Goal: Task Accomplishment & Management: Manage account settings

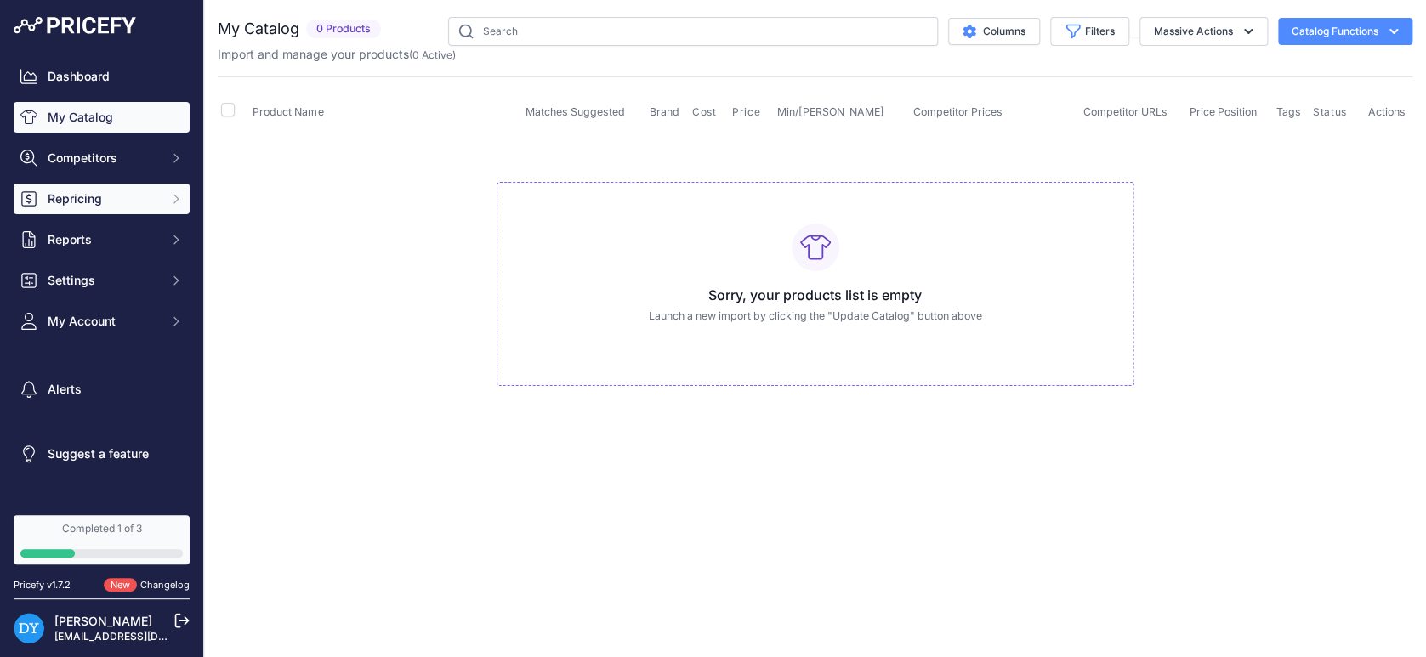
click at [122, 203] on span "Repricing" at bounding box center [103, 198] width 111 height 17
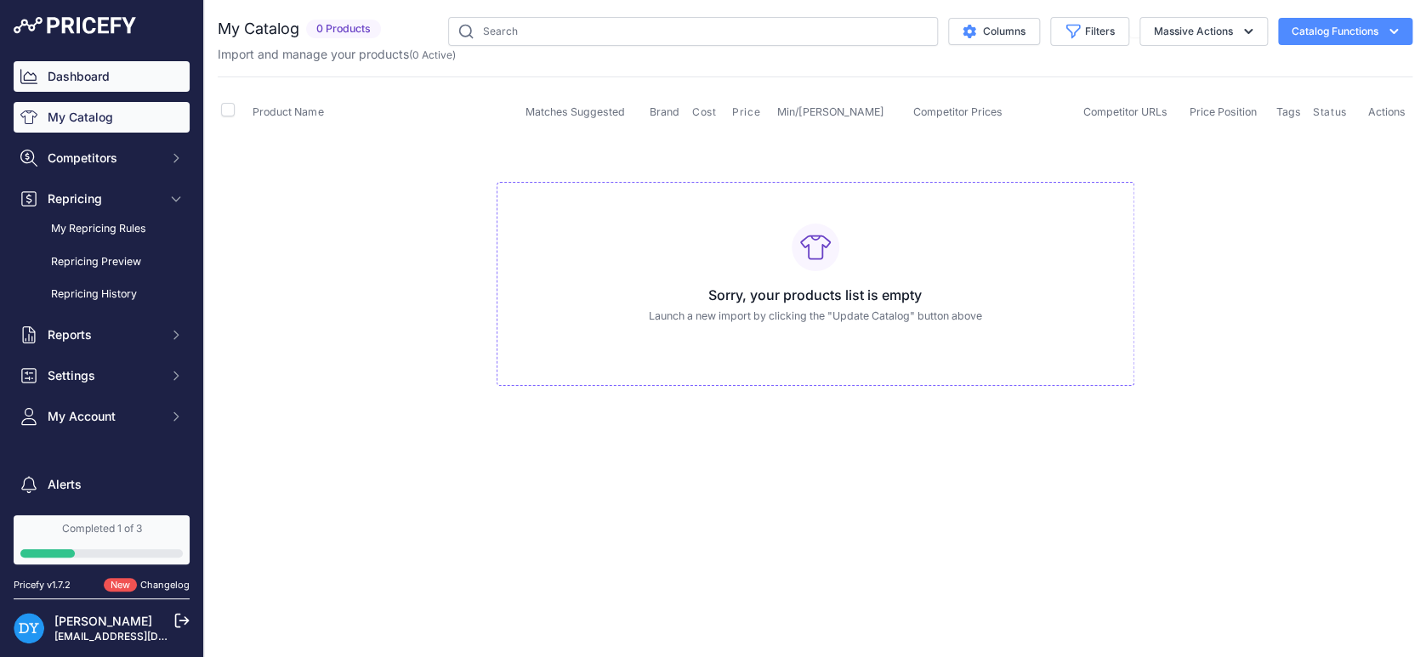
click at [116, 82] on link "Dashboard" at bounding box center [102, 76] width 176 height 31
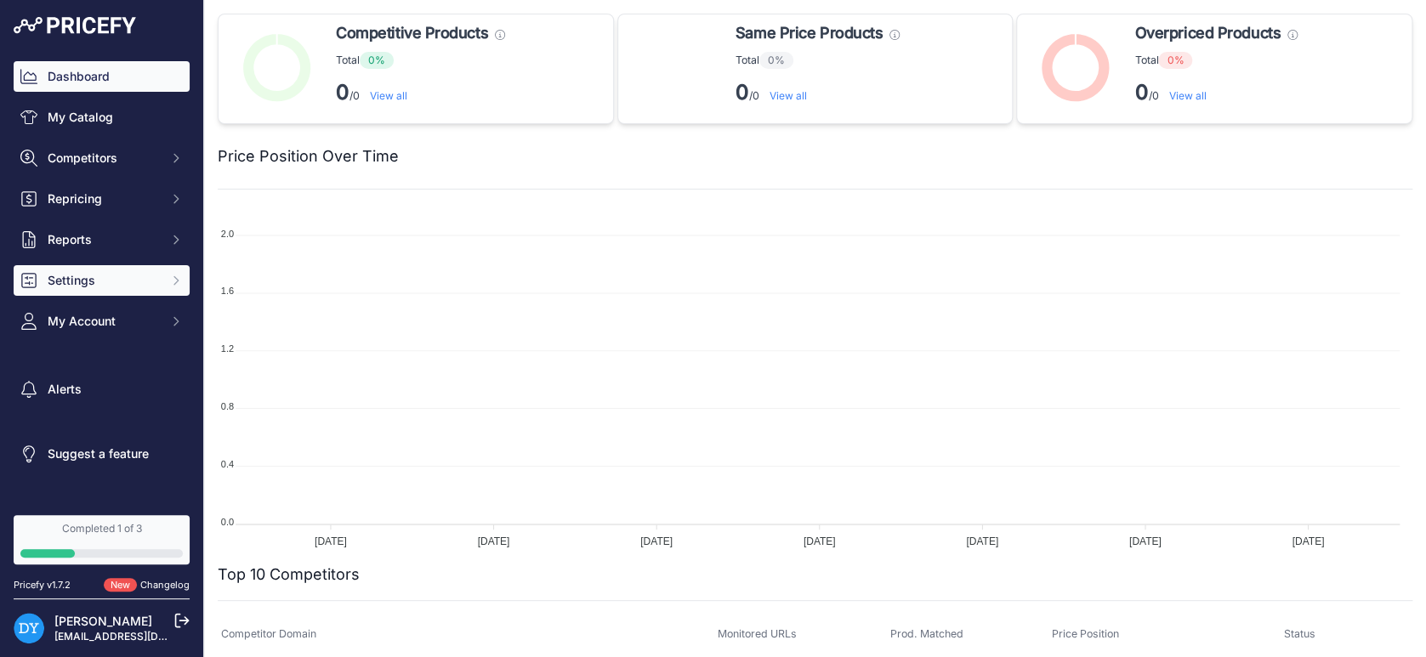
click at [152, 272] on button "Settings" at bounding box center [102, 280] width 176 height 31
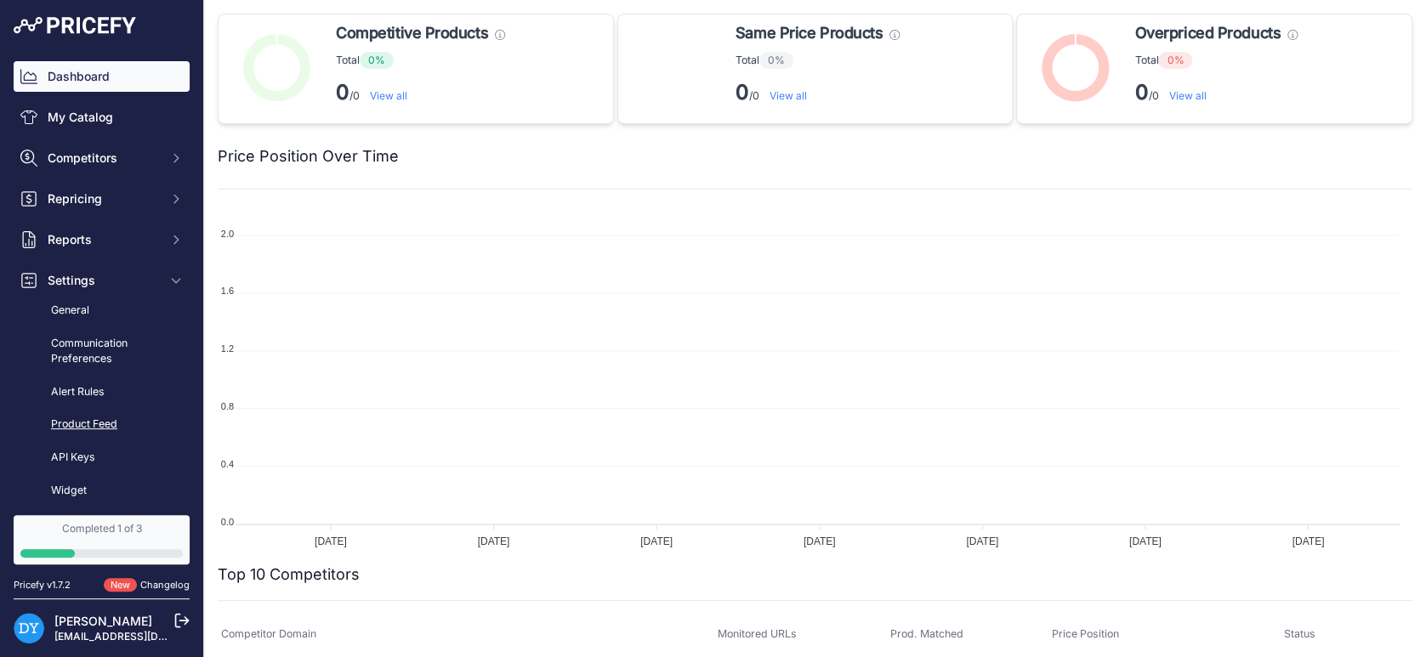
click at [111, 420] on link "Product Feed" at bounding box center [102, 425] width 176 height 30
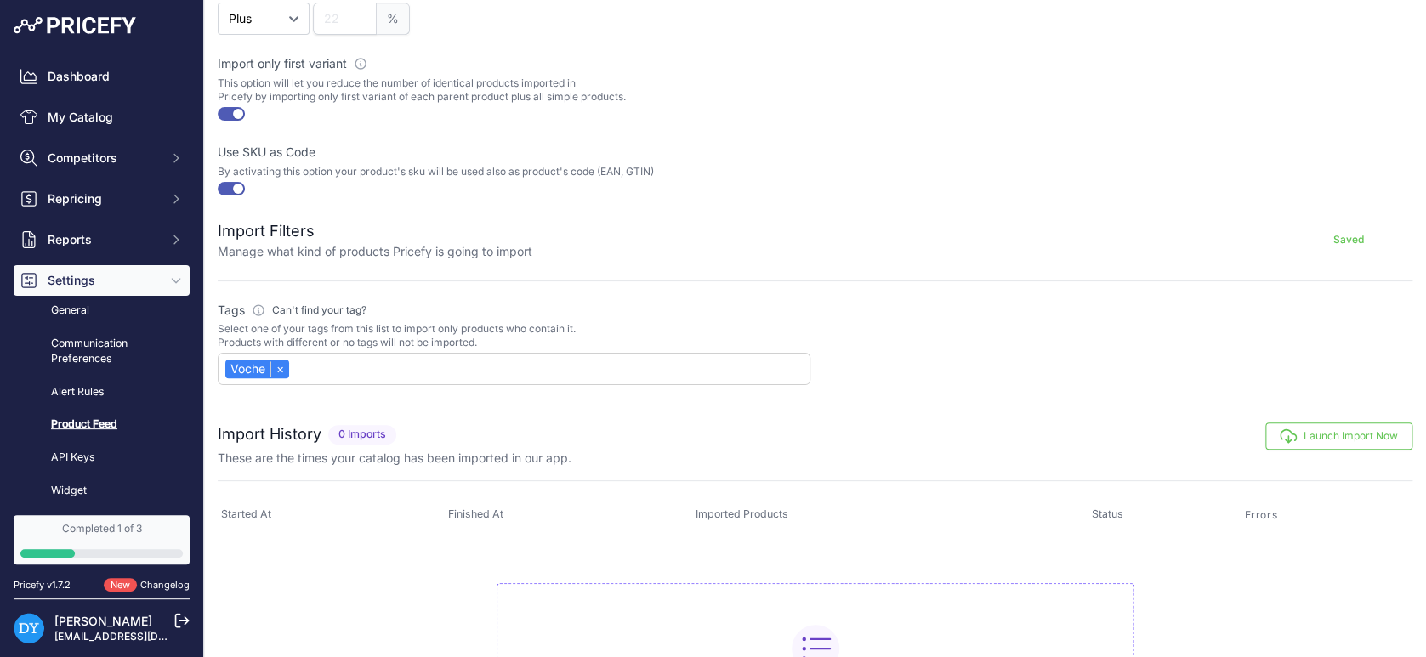
scroll to position [648, 0]
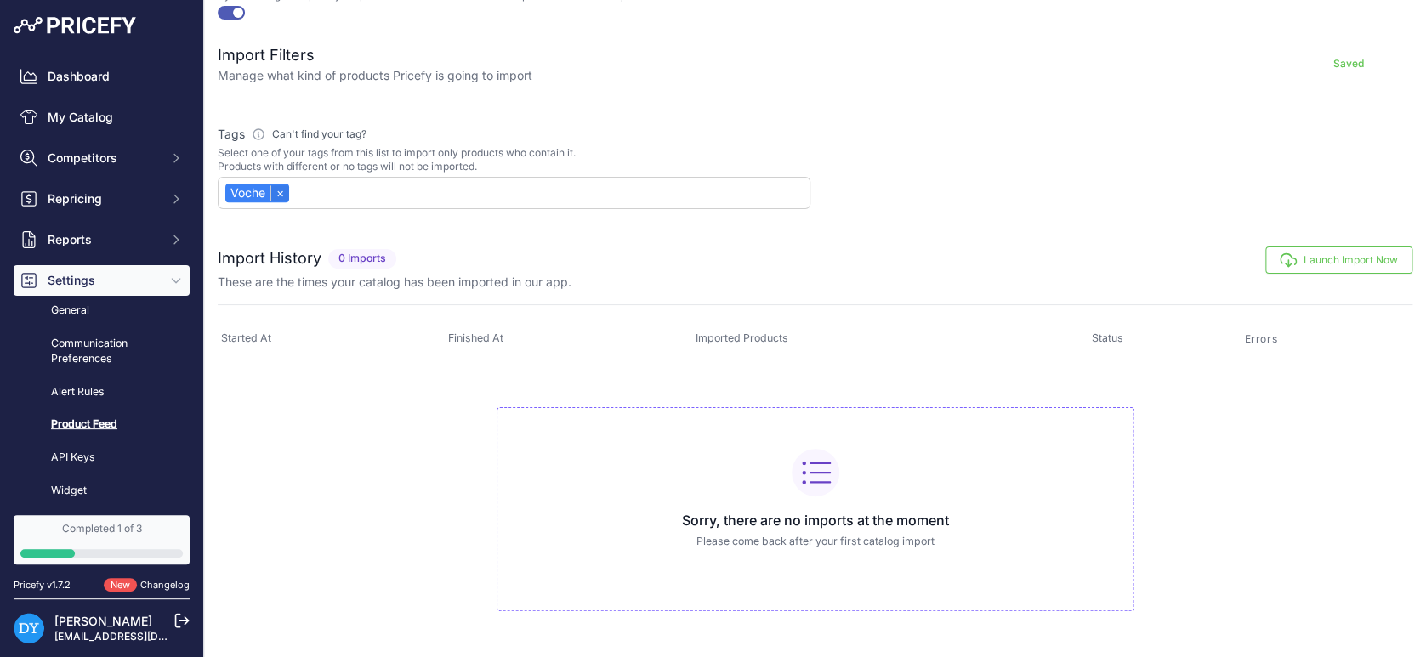
click at [281, 188] on link "×" at bounding box center [279, 192] width 19 height 15
select select
click at [1311, 251] on button "Launch Import Now" at bounding box center [1338, 260] width 147 height 27
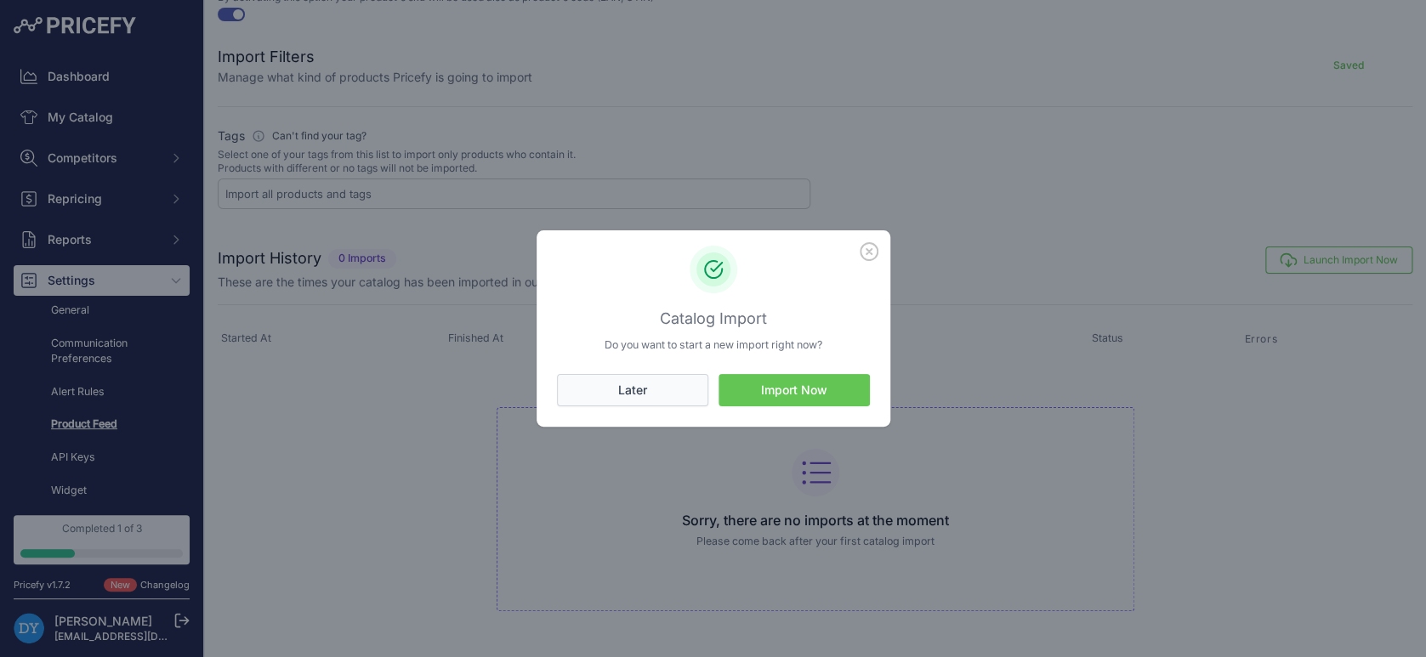
click at [660, 378] on button "Later" at bounding box center [632, 390] width 151 height 32
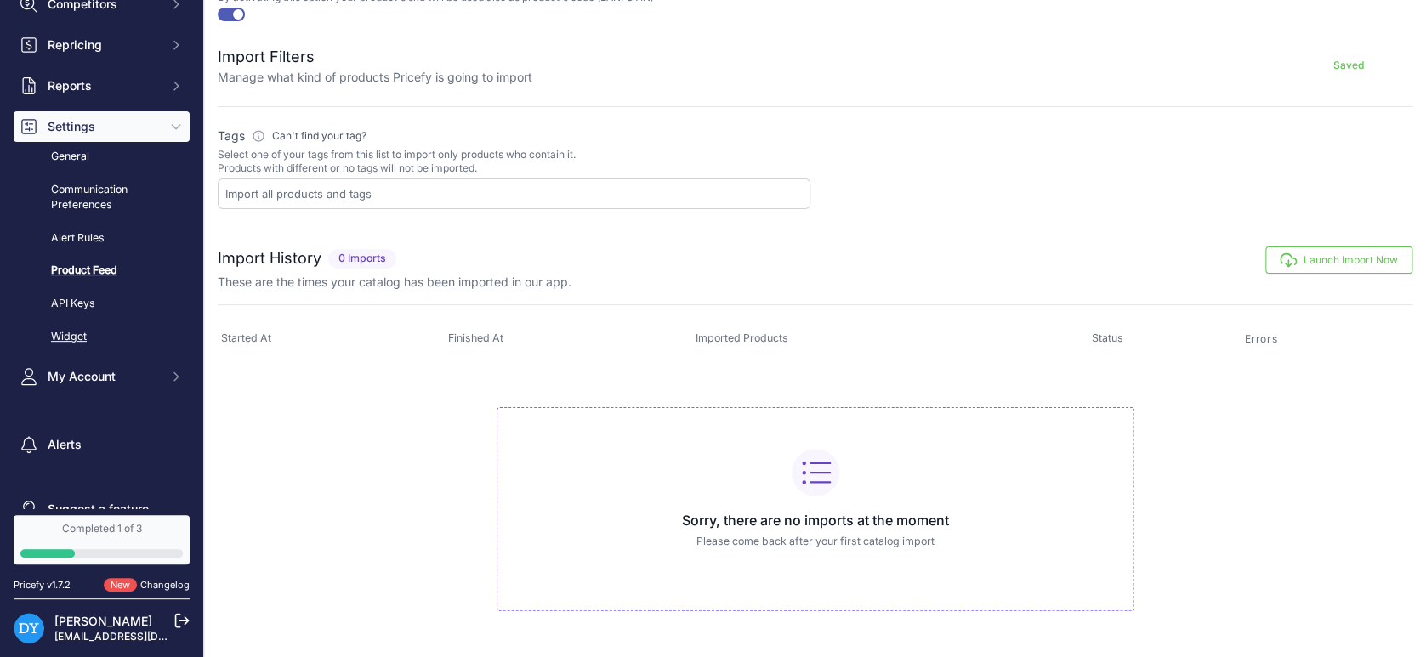
scroll to position [184, 0]
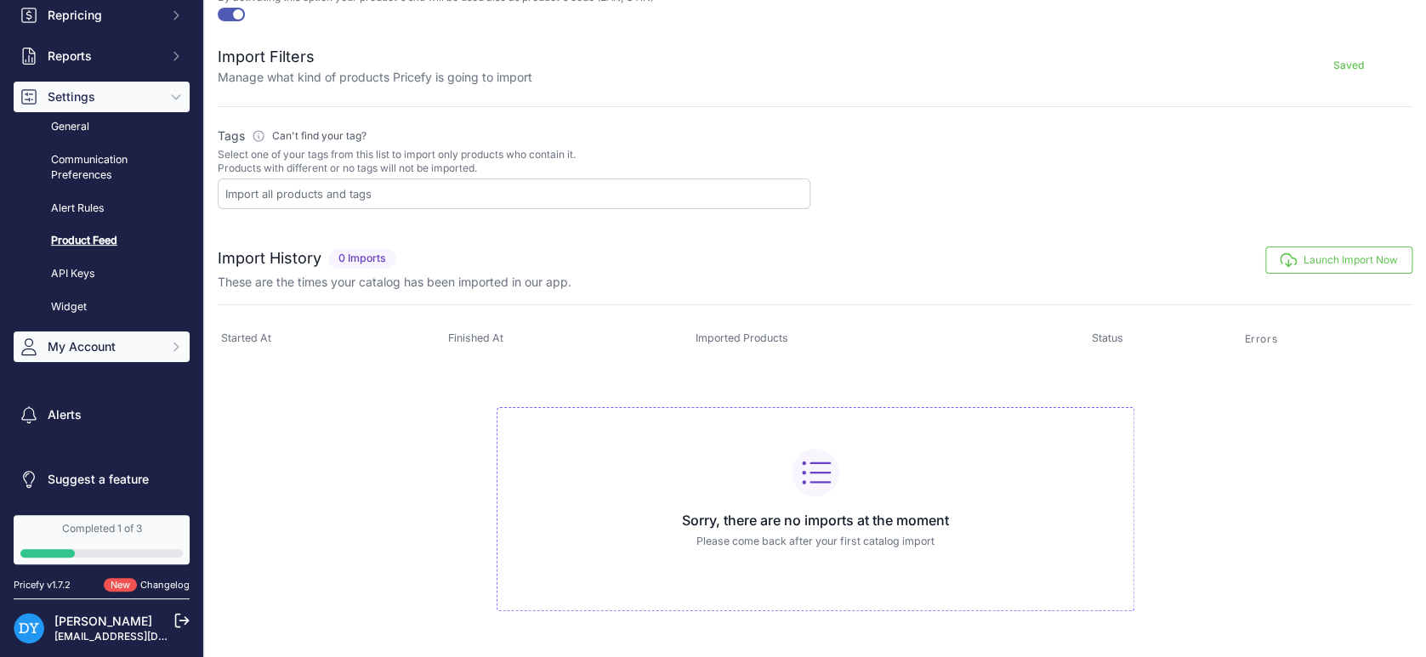
click at [88, 350] on span "My Account" at bounding box center [103, 346] width 111 height 17
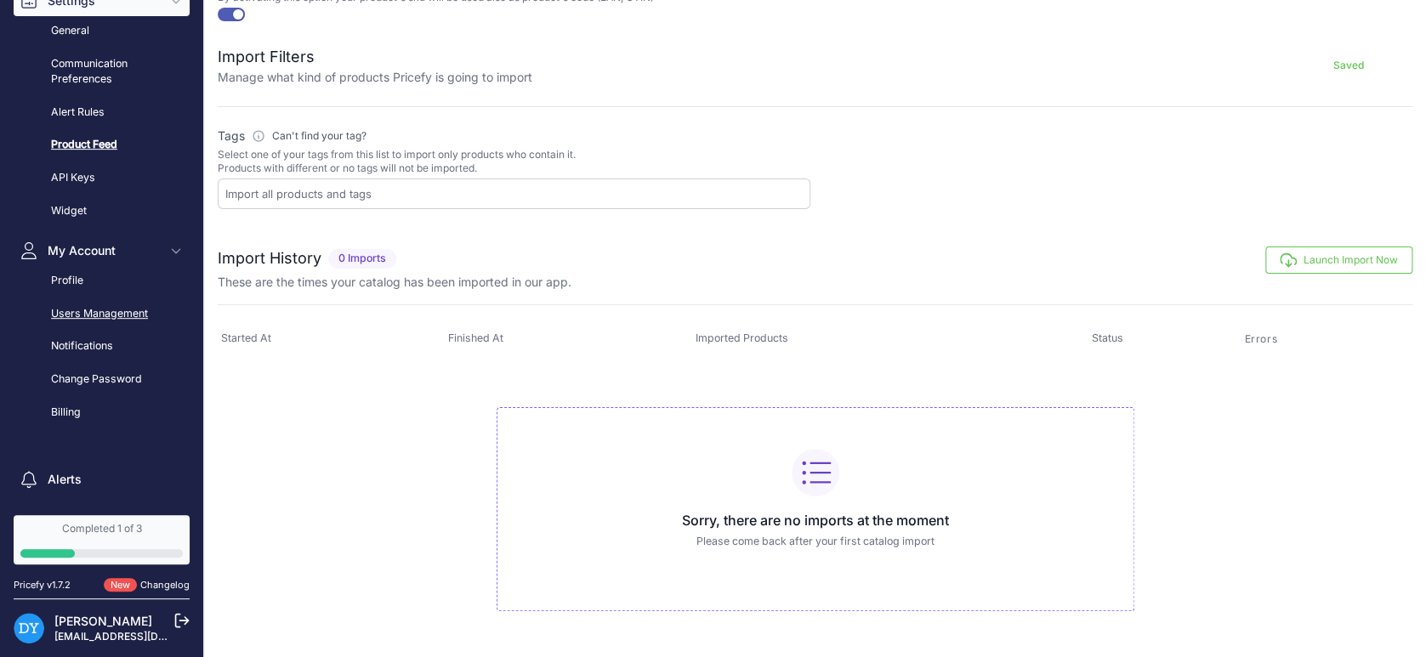
scroll to position [345, 0]
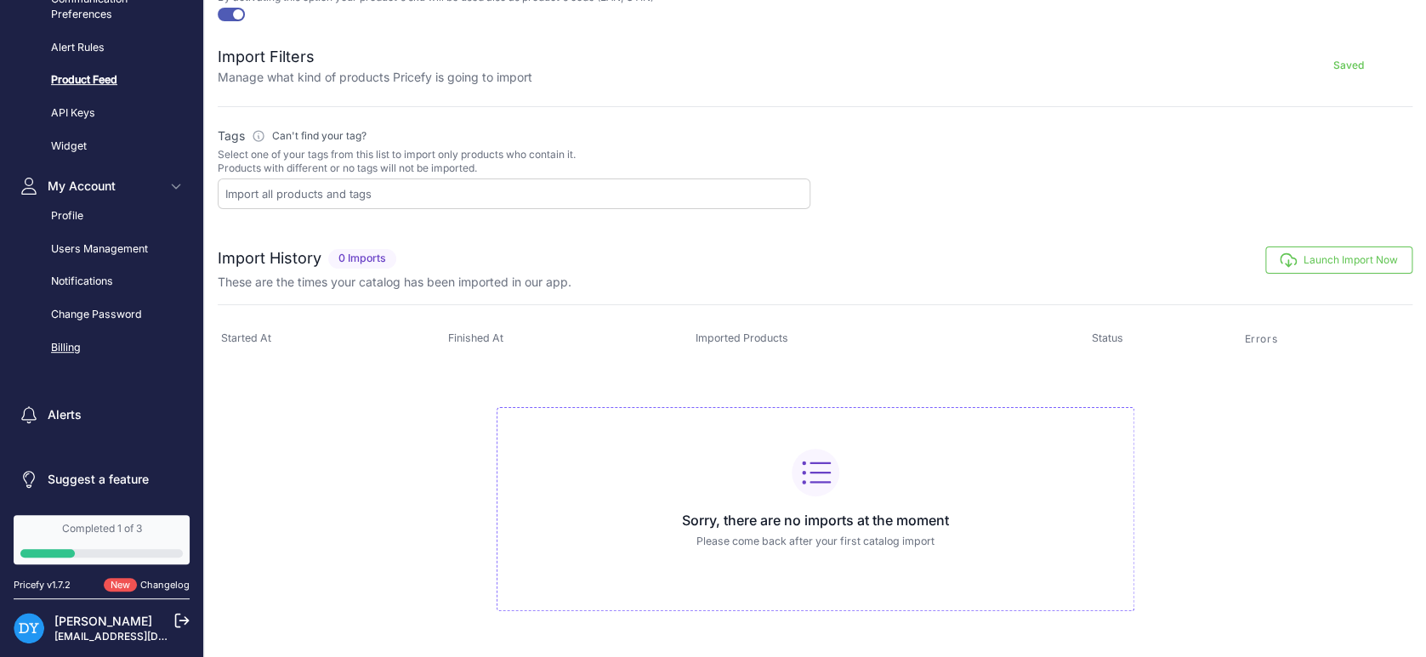
click at [95, 353] on link "Billing" at bounding box center [102, 348] width 176 height 30
